Goal: Information Seeking & Learning: Learn about a topic

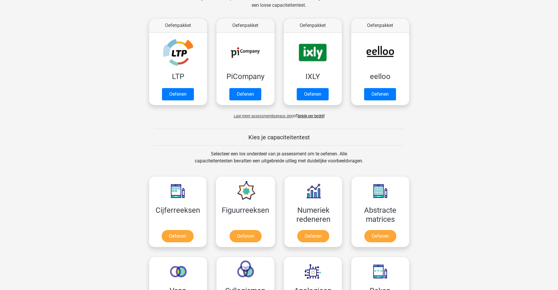
scroll to position [146, 0]
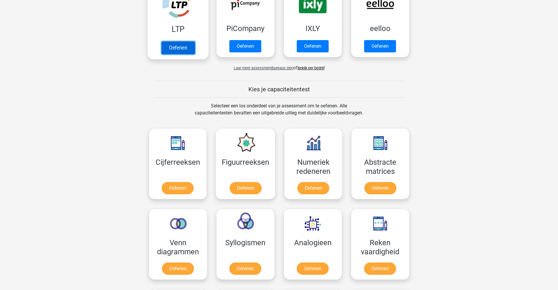
click at [170, 52] on link "Oefenen" at bounding box center [177, 47] width 33 height 13
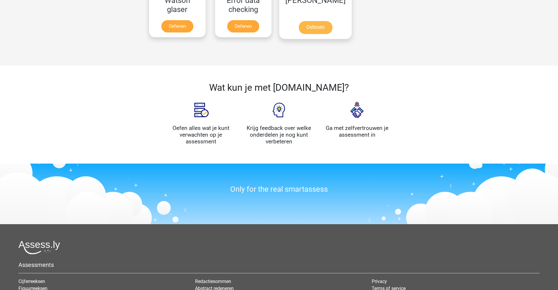
scroll to position [639, 0]
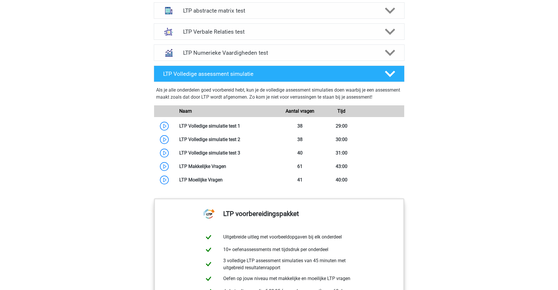
scroll to position [468, 0]
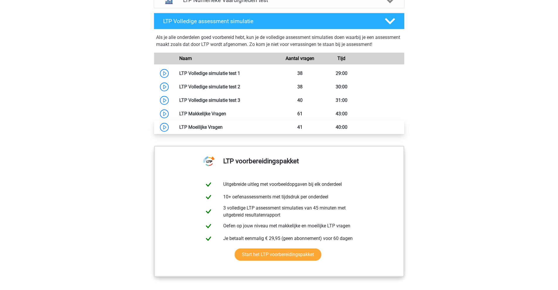
click at [223, 127] on link at bounding box center [223, 127] width 0 height 6
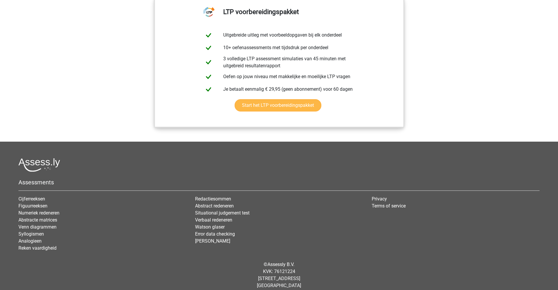
scroll to position [624, 0]
